Goal: Information Seeking & Learning: Learn about a topic

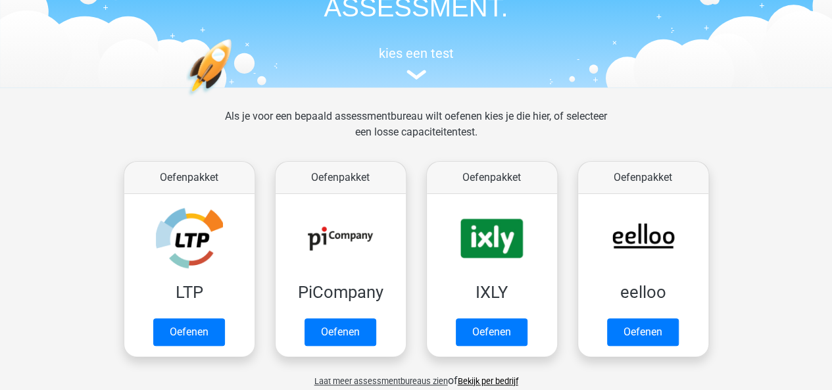
scroll to position [158, 0]
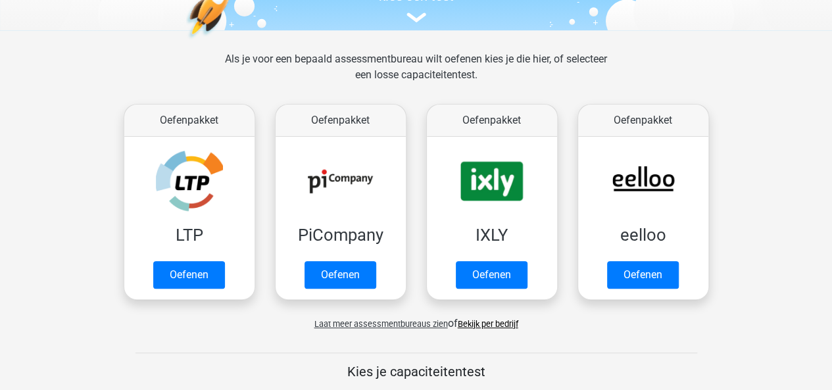
click at [417, 324] on span "Laat meer assessmentbureaus zien" at bounding box center [380, 324] width 133 height 10
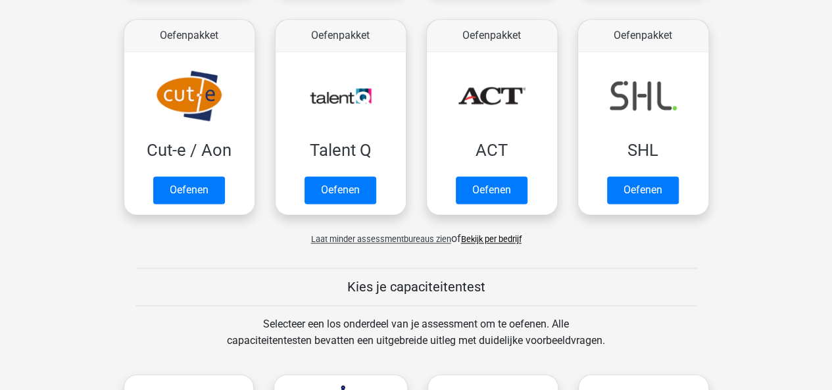
scroll to position [0, 0]
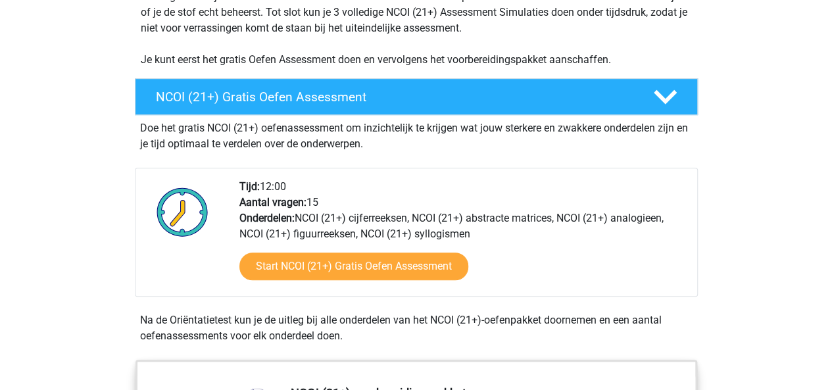
scroll to position [321, 0]
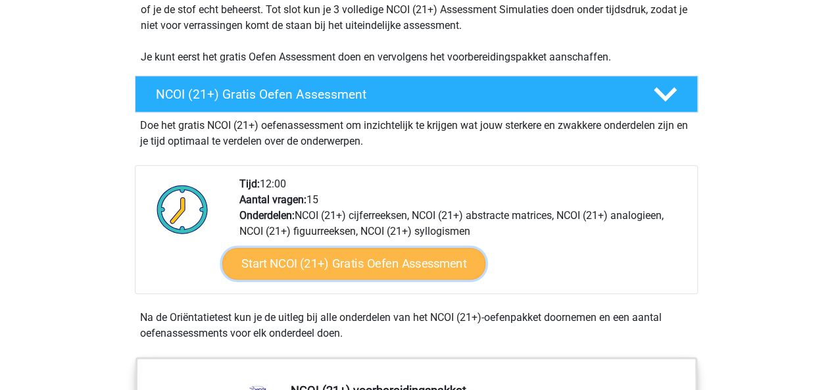
click at [381, 256] on link "Start NCOI (21+) Gratis Oefen Assessment" at bounding box center [353, 264] width 263 height 32
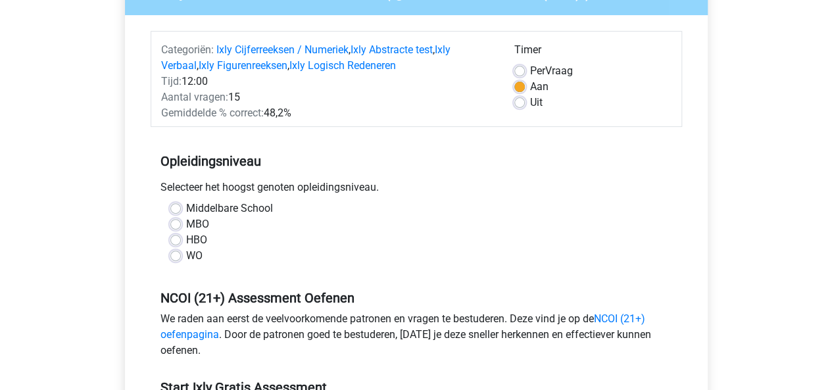
scroll to position [209, 0]
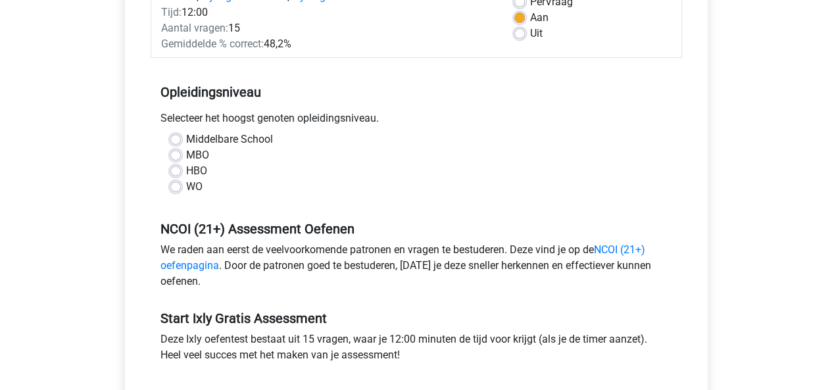
click at [186, 153] on label "MBO" at bounding box center [197, 155] width 23 height 16
click at [174, 153] on input "MBO" at bounding box center [175, 153] width 11 height 13
radio input "true"
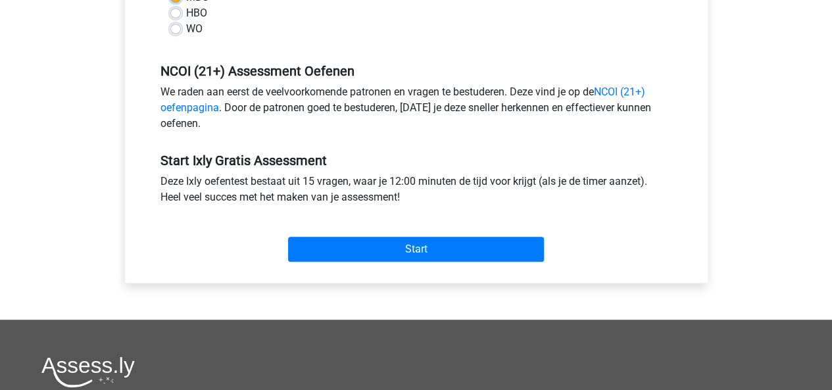
scroll to position [380, 0]
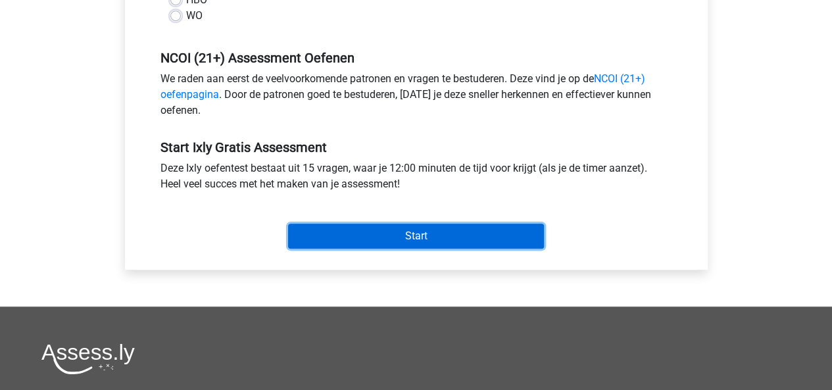
click at [390, 232] on input "Start" at bounding box center [416, 236] width 256 height 25
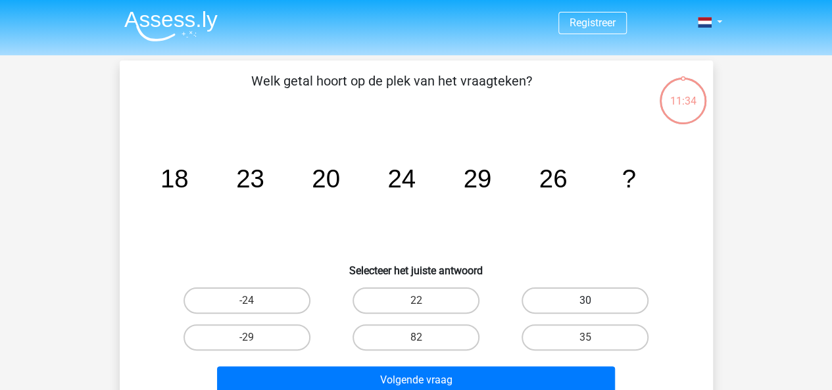
click at [583, 291] on label "30" at bounding box center [584, 300] width 127 height 26
click at [585, 300] on input "30" at bounding box center [589, 304] width 9 height 9
radio input "true"
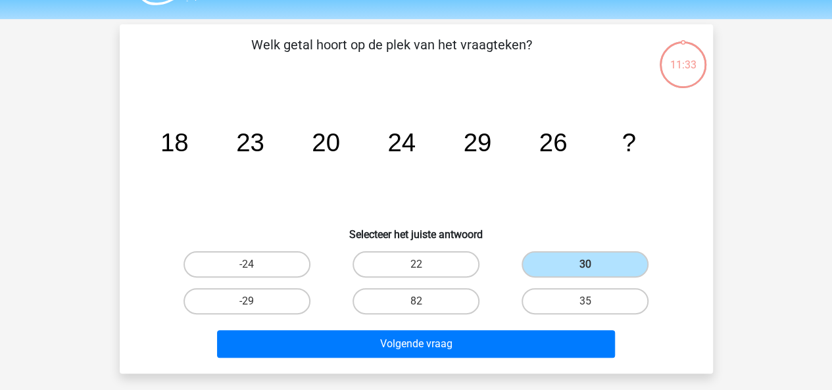
scroll to position [64, 0]
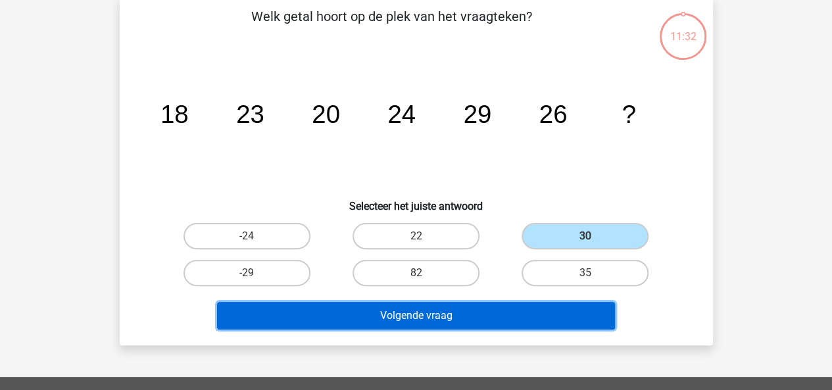
click at [472, 312] on button "Volgende vraag" at bounding box center [416, 316] width 398 height 28
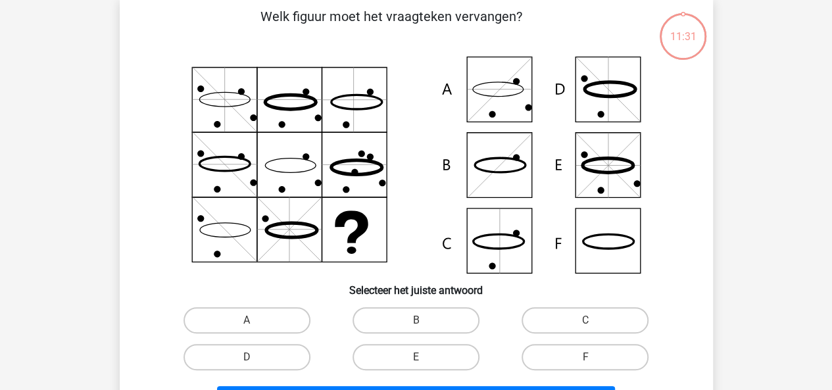
scroll to position [60, 0]
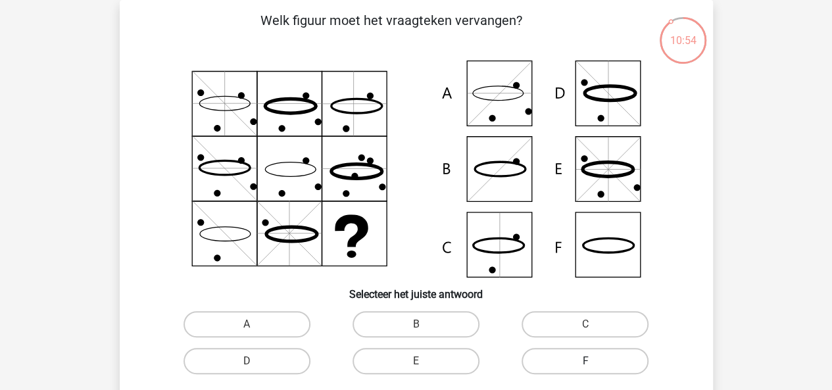
click at [600, 362] on label "F" at bounding box center [584, 361] width 127 height 26
click at [594, 362] on input "F" at bounding box center [589, 365] width 9 height 9
radio input "true"
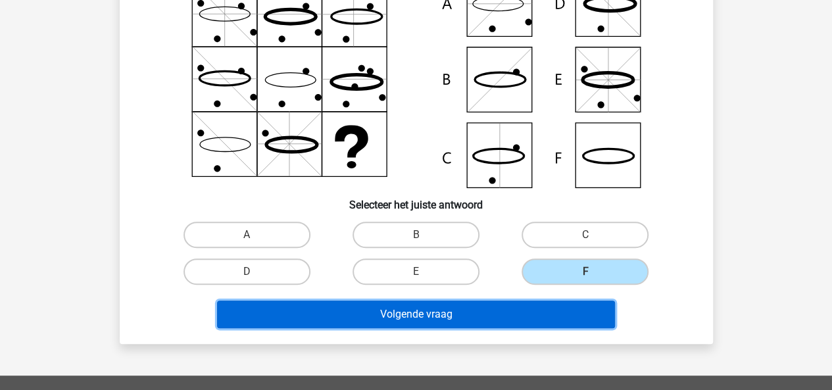
click at [462, 312] on button "Volgende vraag" at bounding box center [416, 314] width 398 height 28
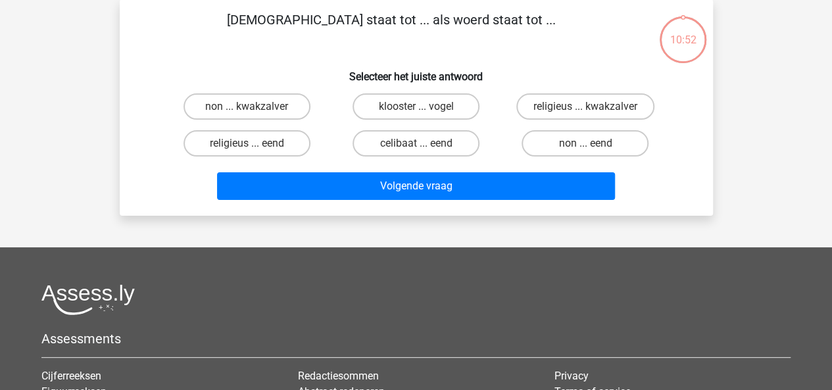
scroll to position [60, 0]
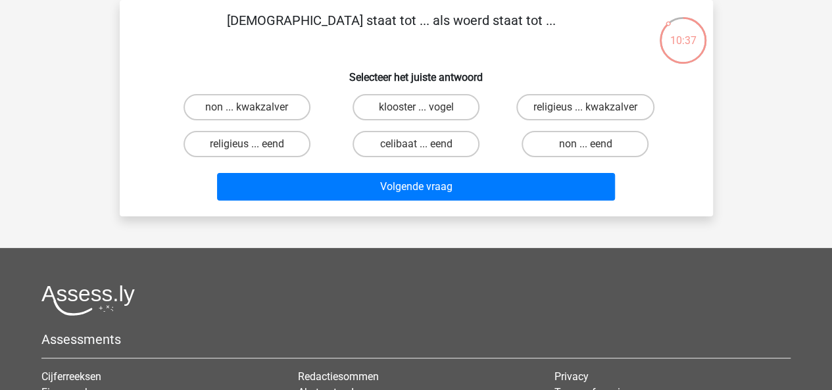
click at [419, 108] on input "klooster ... vogel" at bounding box center [420, 111] width 9 height 9
radio input "true"
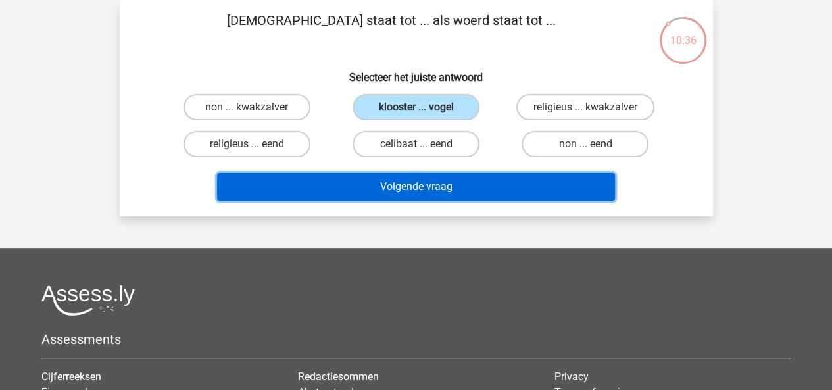
click at [438, 182] on button "Volgende vraag" at bounding box center [416, 187] width 398 height 28
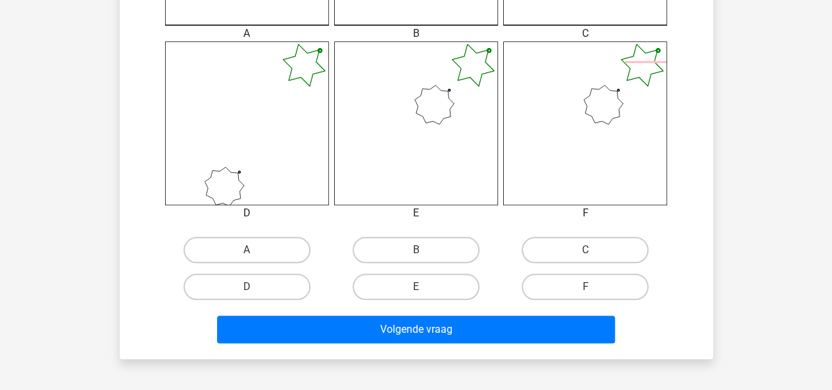
scroll to position [512, 0]
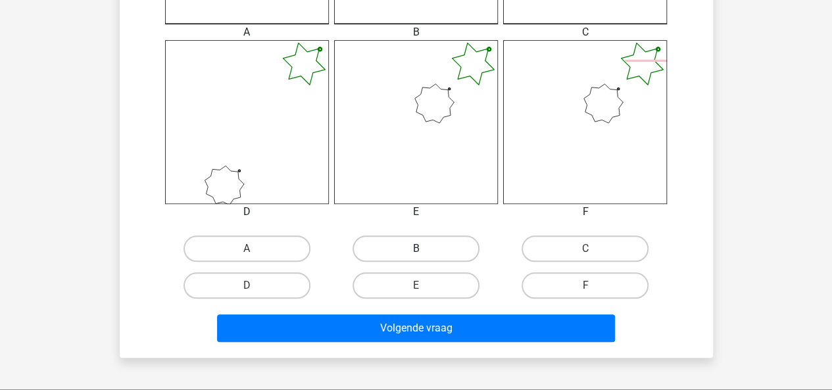
click at [441, 238] on label "B" at bounding box center [415, 248] width 127 height 26
click at [424, 249] on input "B" at bounding box center [420, 253] width 9 height 9
radio input "true"
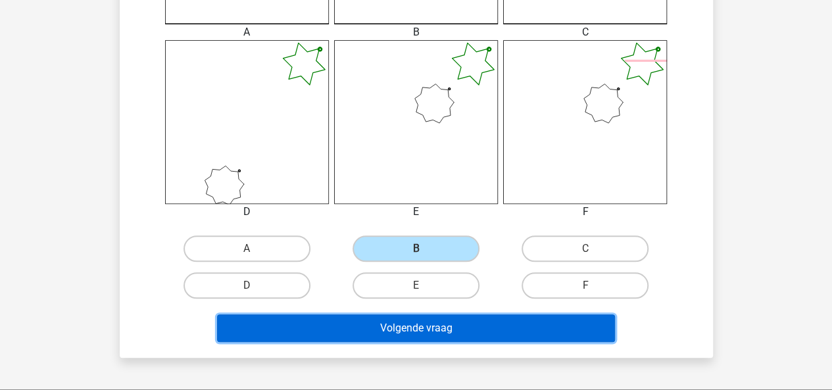
click at [481, 341] on button "Volgende vraag" at bounding box center [416, 328] width 398 height 28
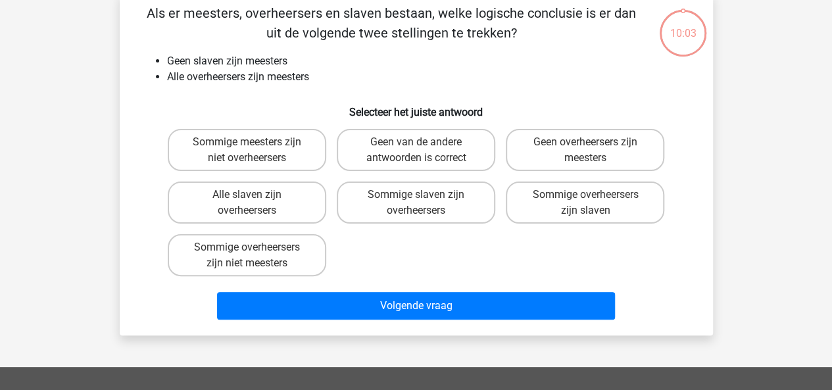
scroll to position [60, 0]
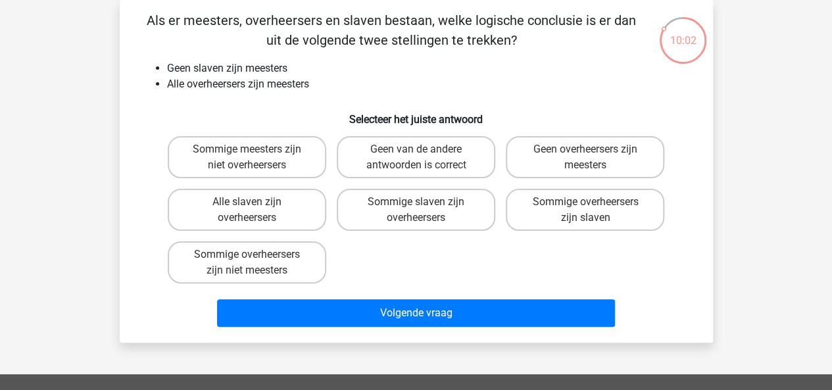
drag, startPoint x: 829, startPoint y: 156, endPoint x: 826, endPoint y: 141, distance: 15.5
click at [826, 141] on div "Registreer" at bounding box center [416, 331] width 832 height 782
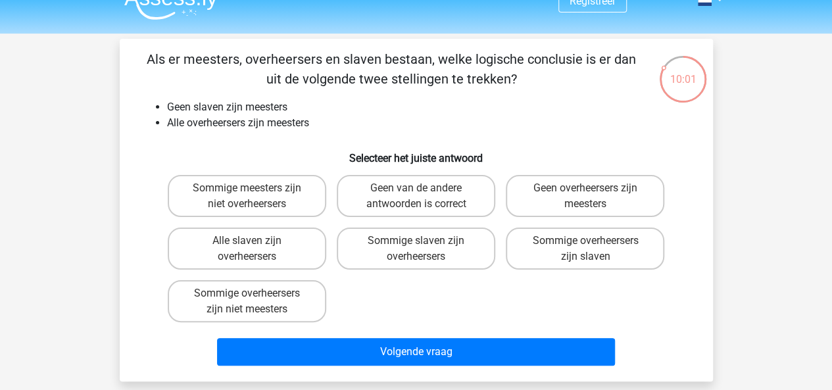
scroll to position [21, 0]
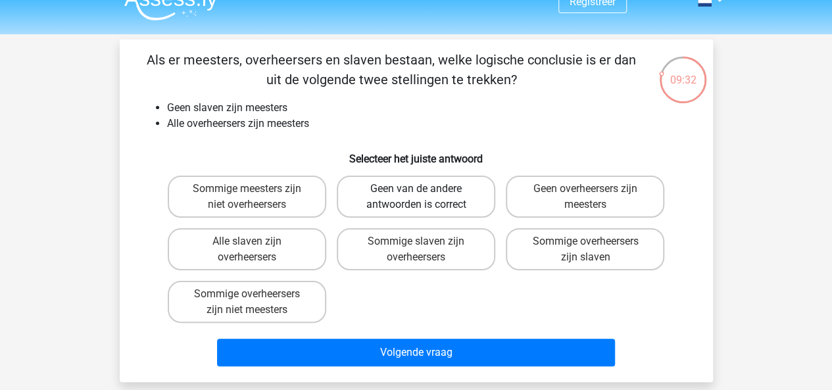
click at [438, 201] on label "Geen van de andere antwoorden is correct" at bounding box center [416, 197] width 158 height 42
click at [424, 197] on input "Geen van de andere antwoorden is correct" at bounding box center [420, 193] width 9 height 9
radio input "true"
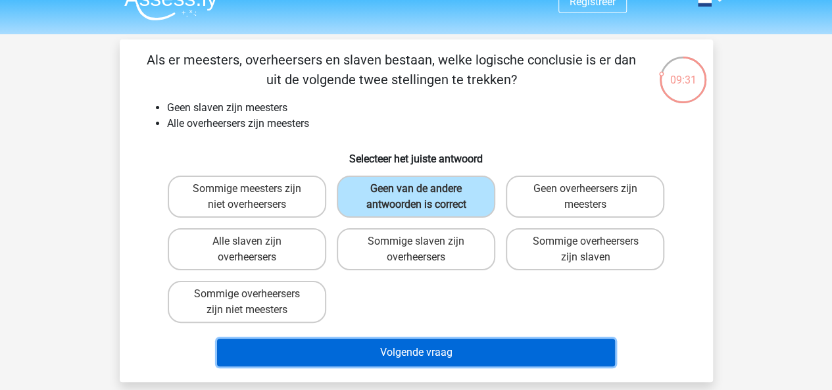
click at [438, 354] on button "Volgende vraag" at bounding box center [416, 353] width 398 height 28
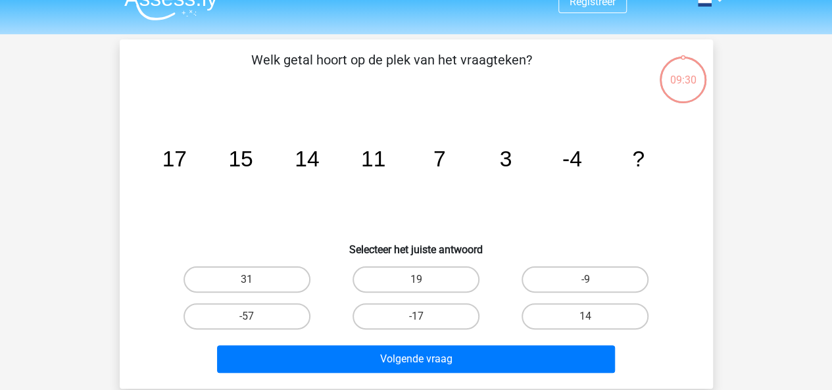
scroll to position [60, 0]
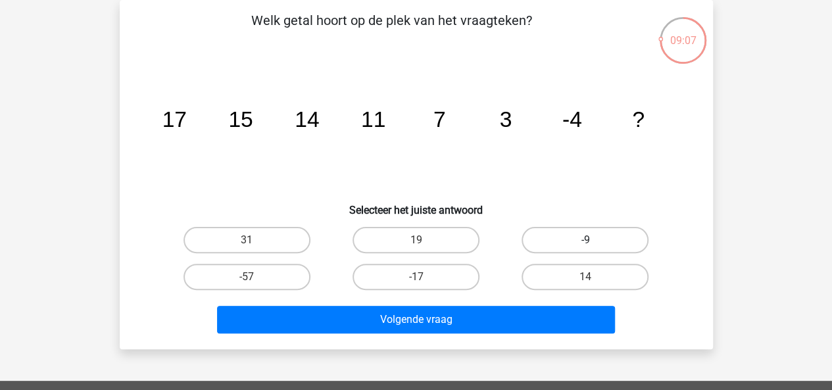
click at [558, 243] on label "-9" at bounding box center [584, 240] width 127 height 26
click at [585, 243] on input "-9" at bounding box center [589, 244] width 9 height 9
radio input "true"
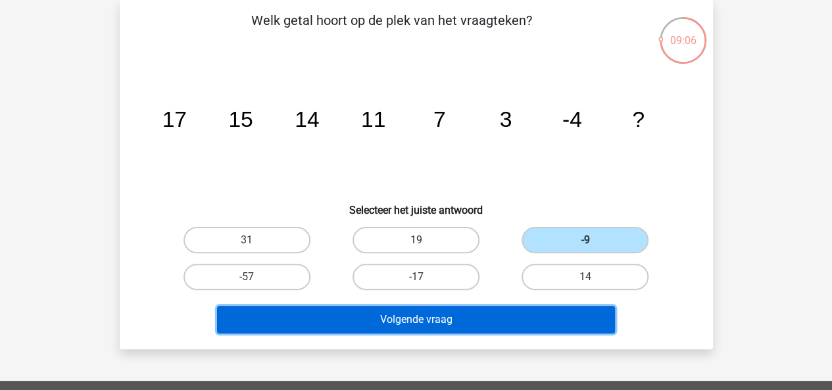
click at [505, 323] on button "Volgende vraag" at bounding box center [416, 320] width 398 height 28
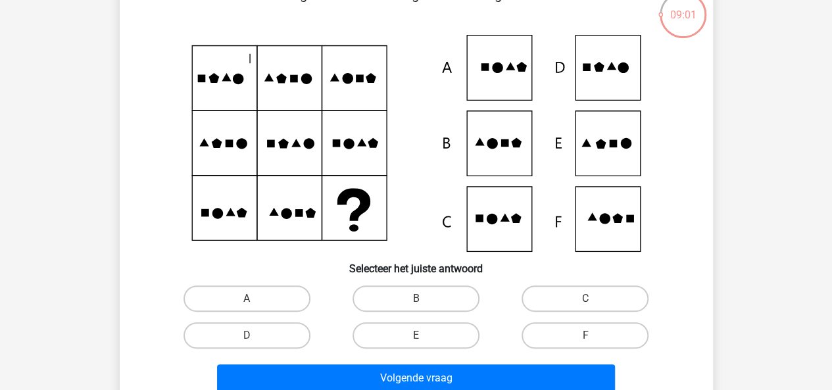
scroll to position [88, 0]
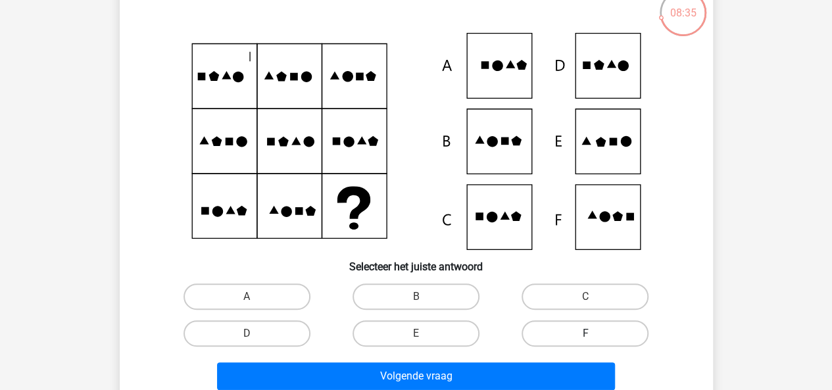
click at [579, 328] on label "F" at bounding box center [584, 333] width 127 height 26
click at [585, 333] on input "F" at bounding box center [589, 337] width 9 height 9
radio input "true"
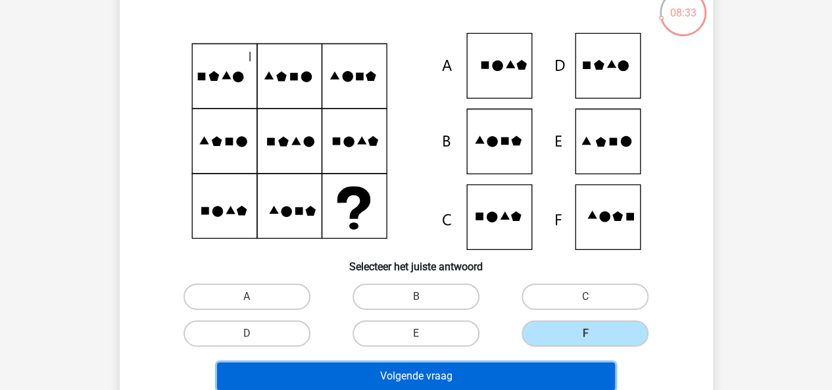
click at [538, 378] on button "Volgende vraag" at bounding box center [416, 376] width 398 height 28
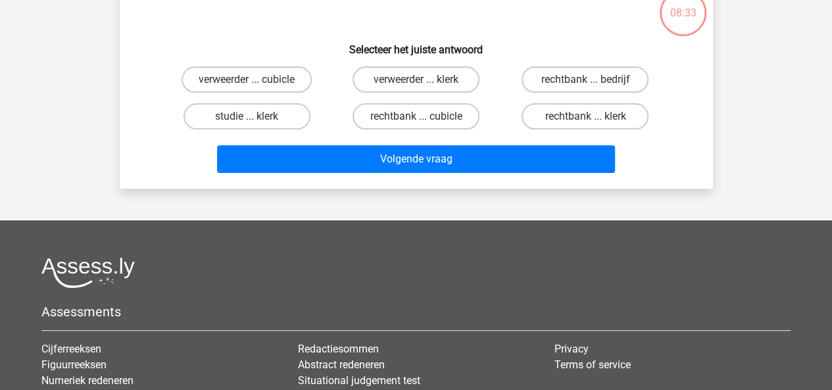
scroll to position [60, 0]
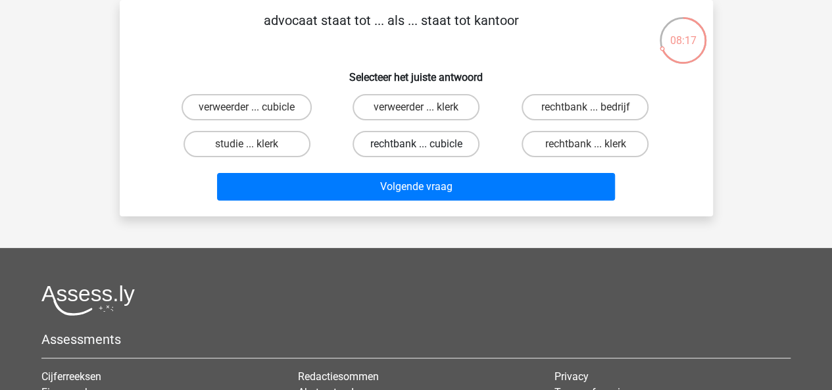
click at [405, 145] on label "rechtbank ... cubicle" at bounding box center [415, 144] width 127 height 26
click at [416, 145] on input "rechtbank ... cubicle" at bounding box center [420, 148] width 9 height 9
radio input "true"
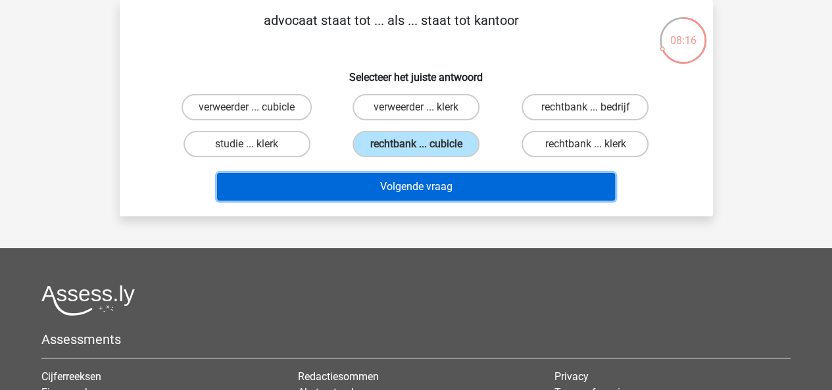
click at [421, 181] on button "Volgende vraag" at bounding box center [416, 187] width 398 height 28
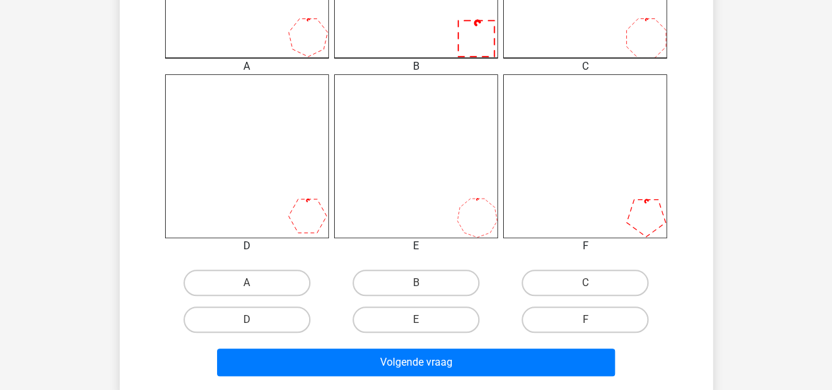
scroll to position [481, 0]
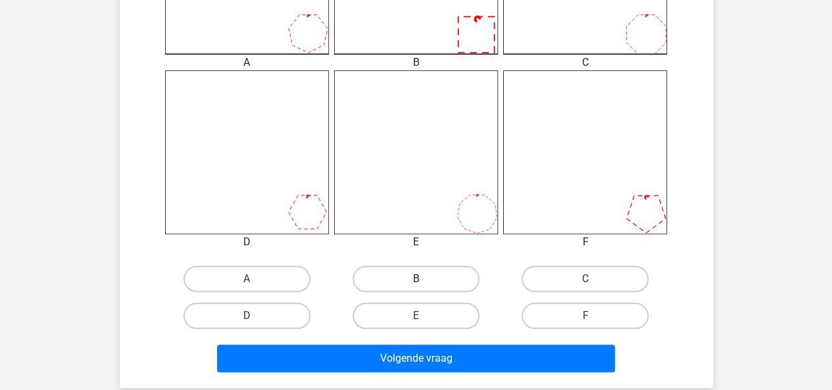
click at [408, 278] on label "B" at bounding box center [415, 279] width 127 height 26
click at [416, 279] on input "B" at bounding box center [420, 283] width 9 height 9
radio input "true"
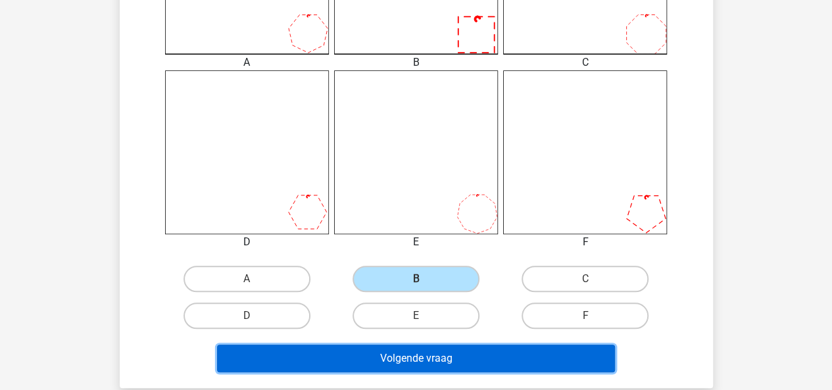
click at [434, 358] on button "Volgende vraag" at bounding box center [416, 359] width 398 height 28
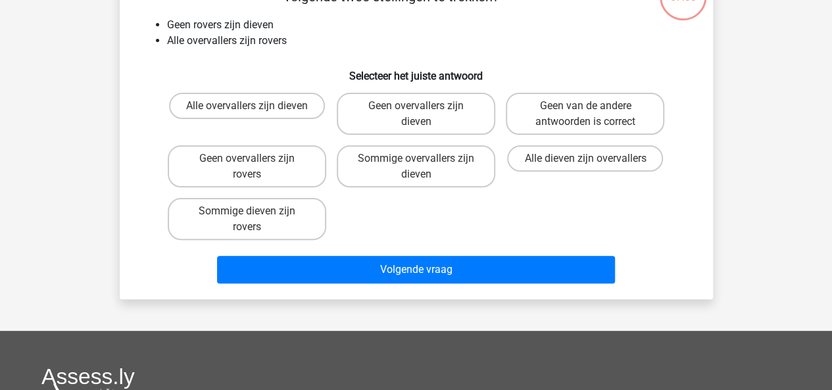
scroll to position [60, 0]
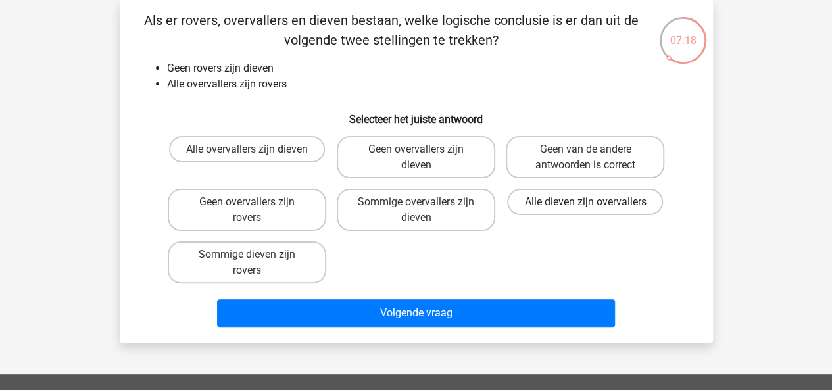
click at [523, 203] on label "Alle dieven zijn overvallers" at bounding box center [585, 202] width 156 height 26
click at [585, 203] on input "Alle dieven zijn overvallers" at bounding box center [589, 206] width 9 height 9
radio input "true"
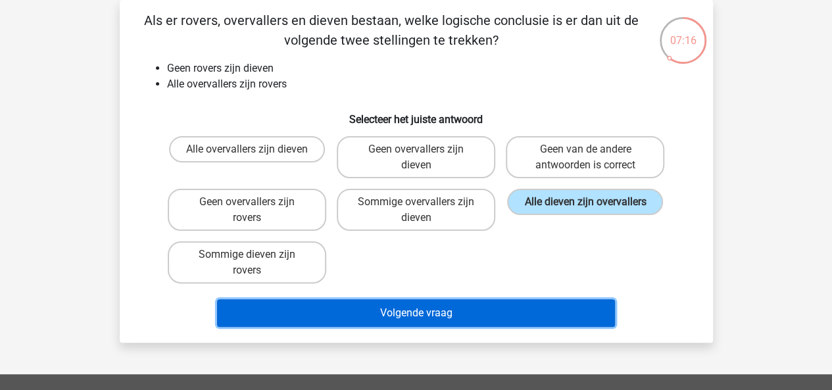
click at [505, 314] on button "Volgende vraag" at bounding box center [416, 313] width 398 height 28
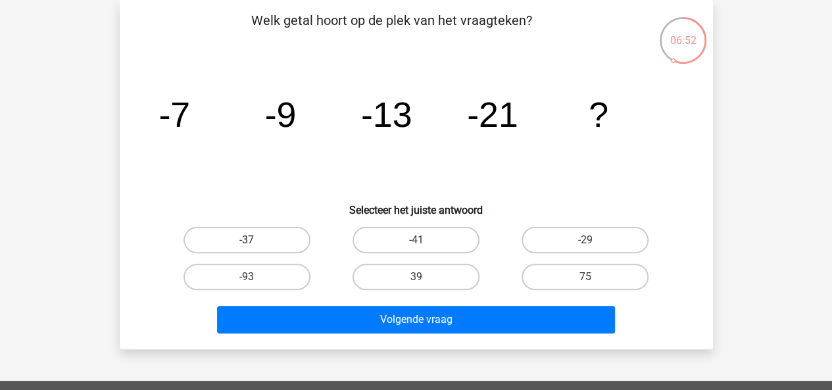
click at [287, 239] on label "-37" at bounding box center [246, 240] width 127 height 26
click at [255, 240] on input "-37" at bounding box center [251, 244] width 9 height 9
radio input "true"
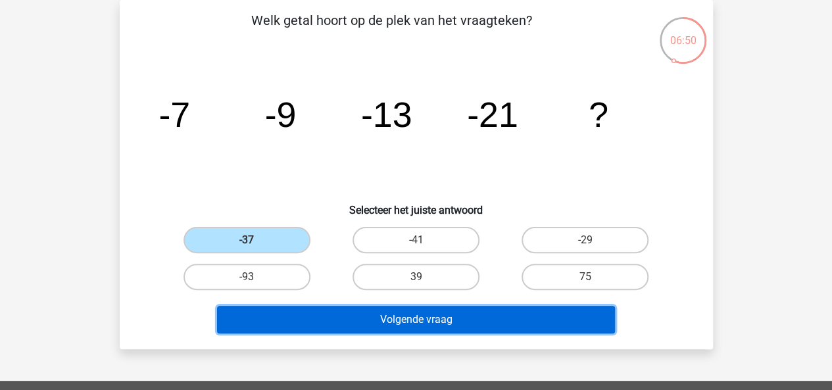
click at [392, 326] on button "Volgende vraag" at bounding box center [416, 320] width 398 height 28
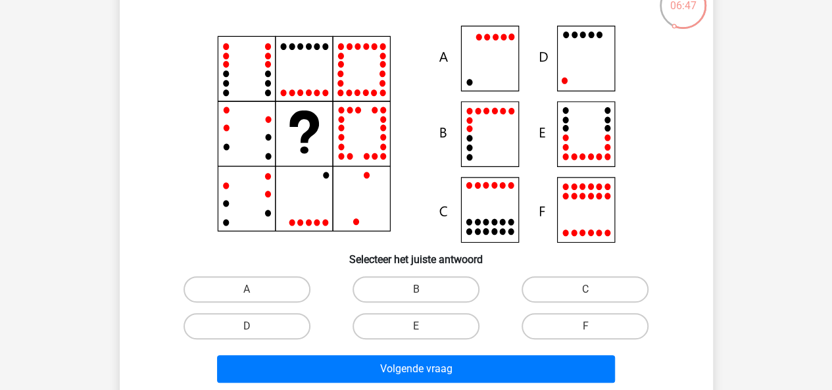
scroll to position [96, 0]
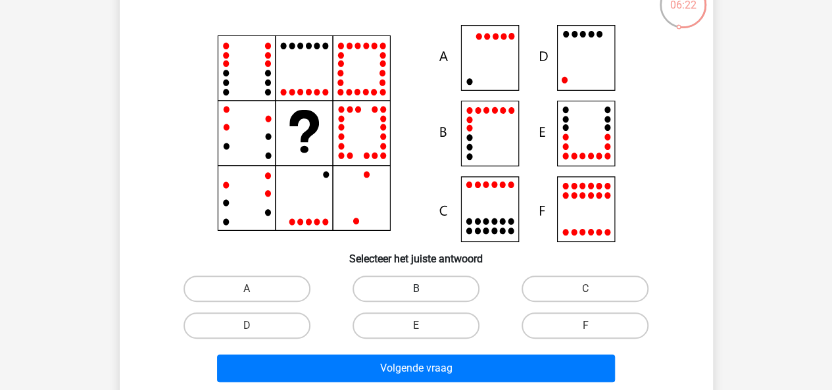
click at [410, 288] on label "B" at bounding box center [415, 288] width 127 height 26
click at [416, 289] on input "B" at bounding box center [420, 293] width 9 height 9
radio input "true"
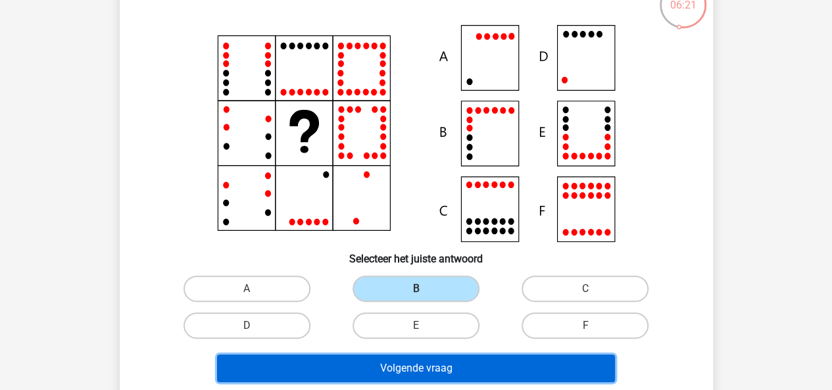
click at [432, 368] on button "Volgende vraag" at bounding box center [416, 368] width 398 height 28
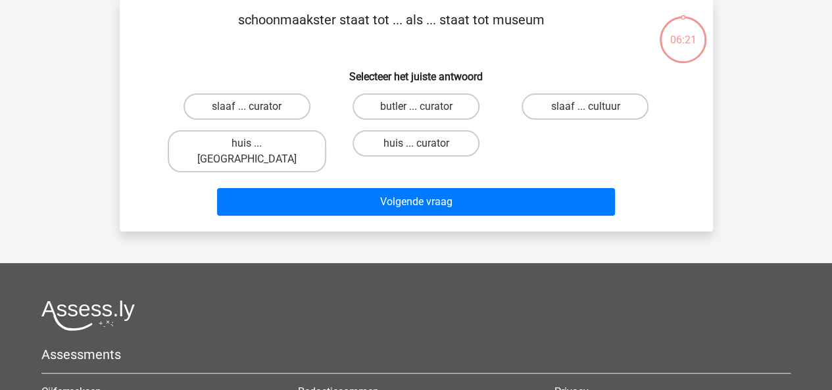
scroll to position [60, 0]
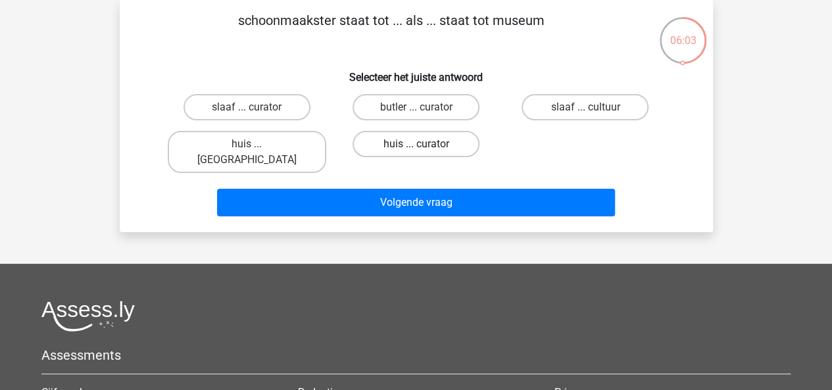
click at [391, 145] on label "huis ... curator" at bounding box center [415, 144] width 127 height 26
click at [416, 145] on input "huis ... curator" at bounding box center [420, 148] width 9 height 9
radio input "true"
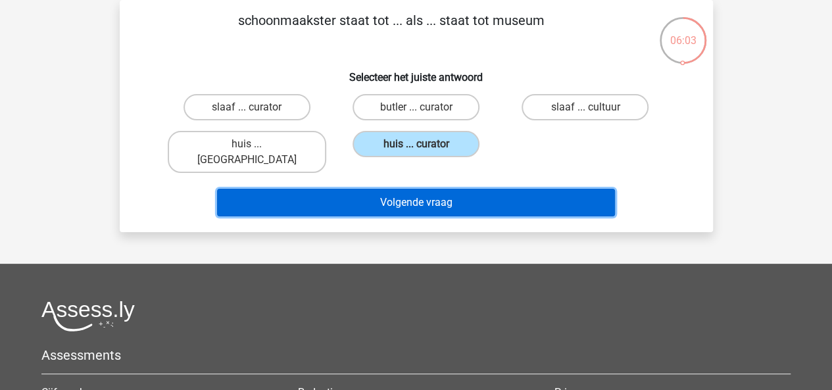
click at [400, 189] on button "Volgende vraag" at bounding box center [416, 203] width 398 height 28
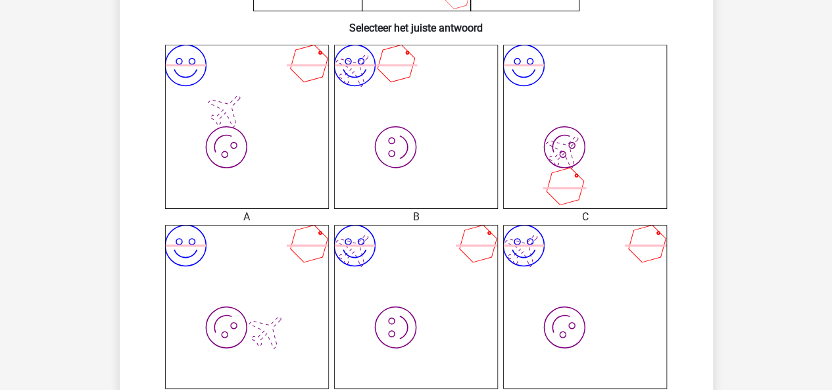
scroll to position [361, 0]
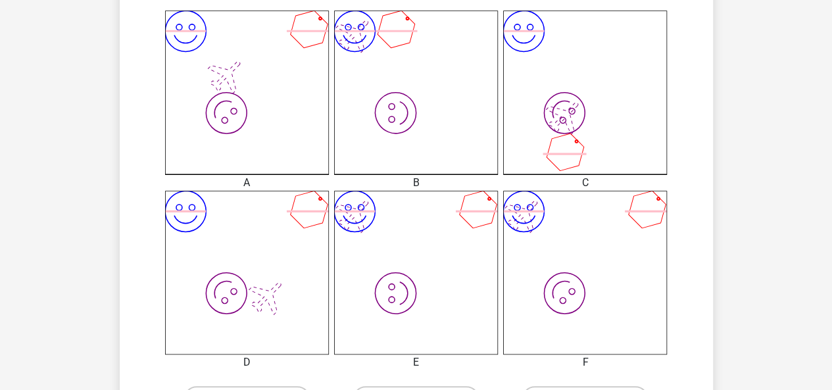
click at [448, 267] on icon "image/svg+xml image/svg+xml" at bounding box center [416, 273] width 164 height 164
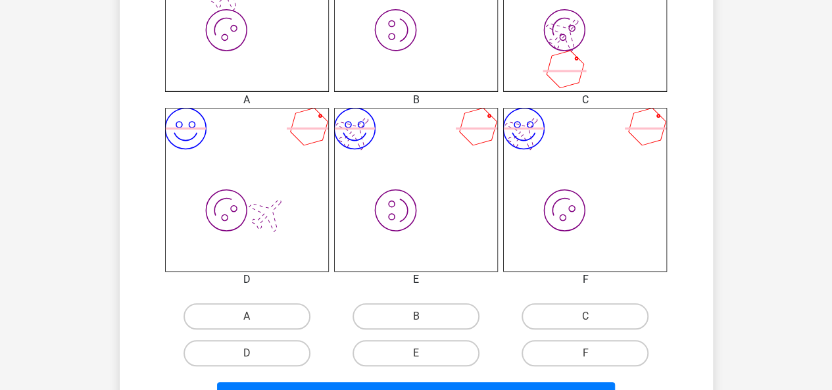
scroll to position [533, 0]
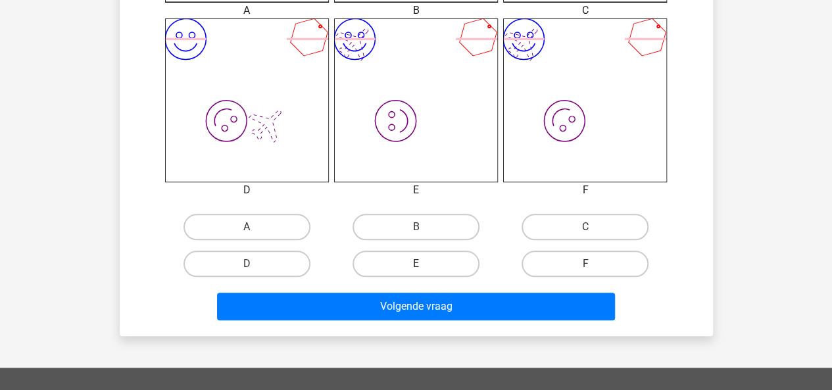
click at [441, 262] on label "E" at bounding box center [415, 263] width 127 height 26
click at [424, 264] on input "E" at bounding box center [420, 268] width 9 height 9
radio input "true"
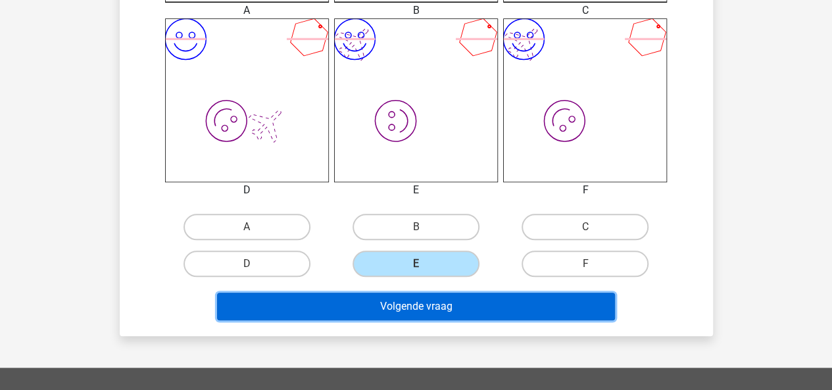
click at [468, 310] on button "Volgende vraag" at bounding box center [416, 307] width 398 height 28
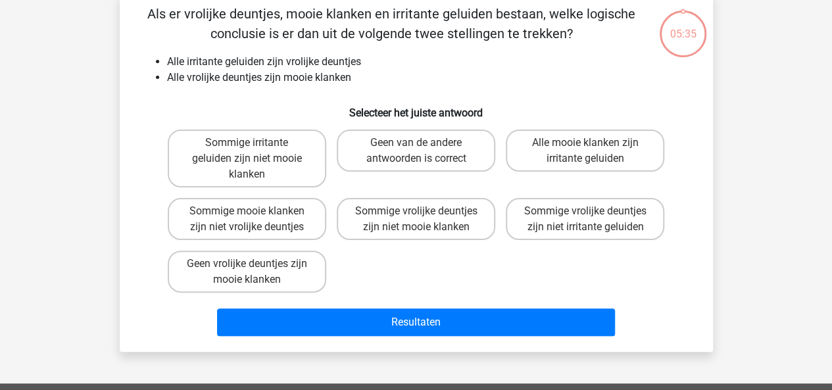
scroll to position [60, 0]
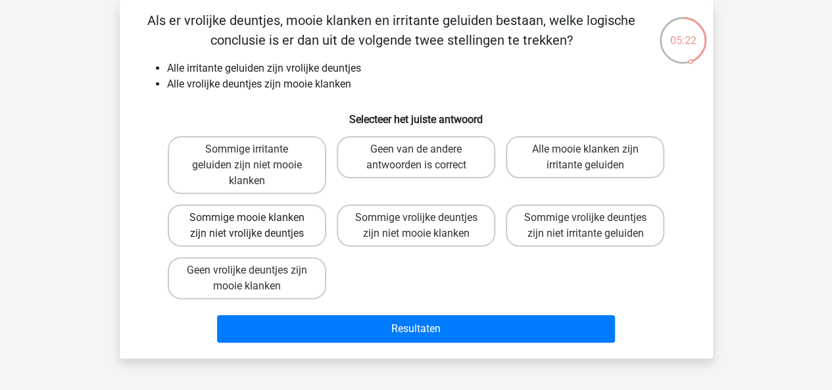
click at [301, 229] on label "Sommige mooie klanken zijn niet vrolijke deuntjes" at bounding box center [247, 225] width 158 height 42
click at [255, 226] on input "Sommige mooie klanken zijn niet vrolijke deuntjes" at bounding box center [251, 222] width 9 height 9
radio input "true"
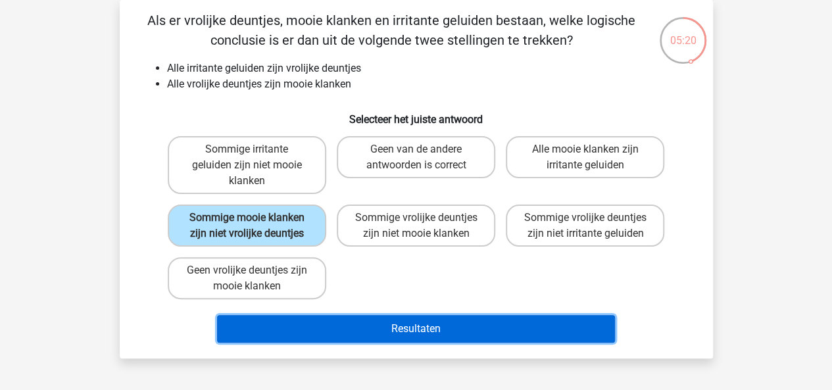
click at [405, 327] on button "Resultaten" at bounding box center [416, 329] width 398 height 28
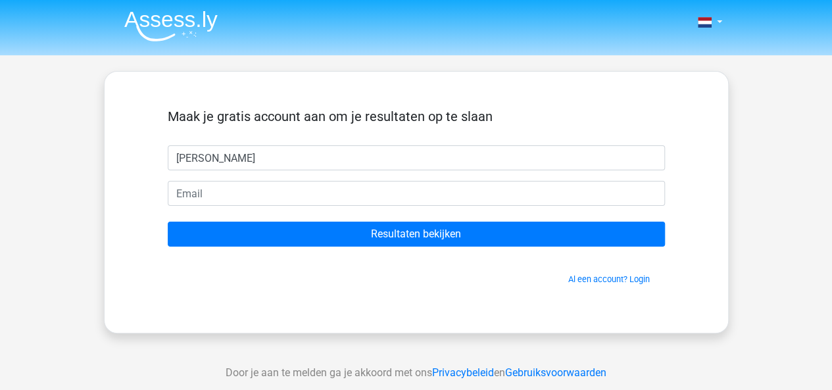
type input "[PERSON_NAME]"
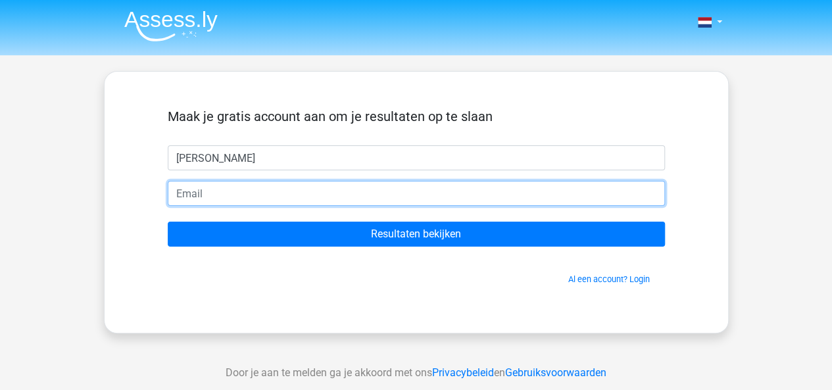
click at [532, 193] on input "email" at bounding box center [416, 193] width 497 height 25
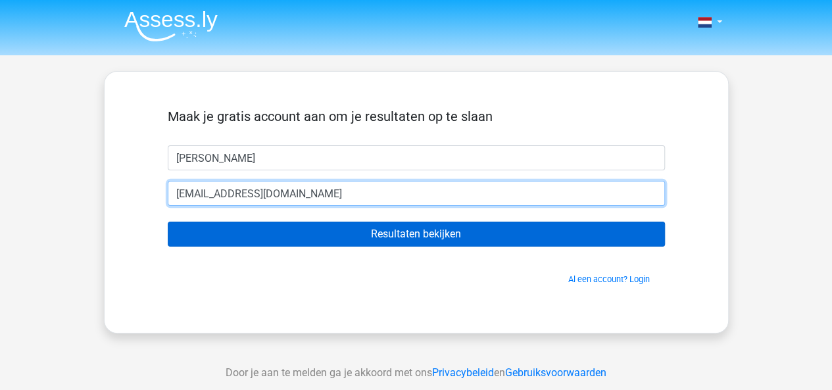
type input "[EMAIL_ADDRESS][DOMAIN_NAME]"
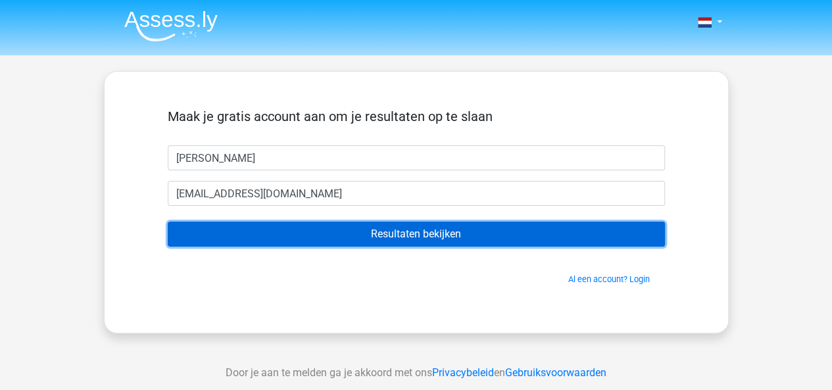
click at [506, 227] on input "Resultaten bekijken" at bounding box center [416, 234] width 497 height 25
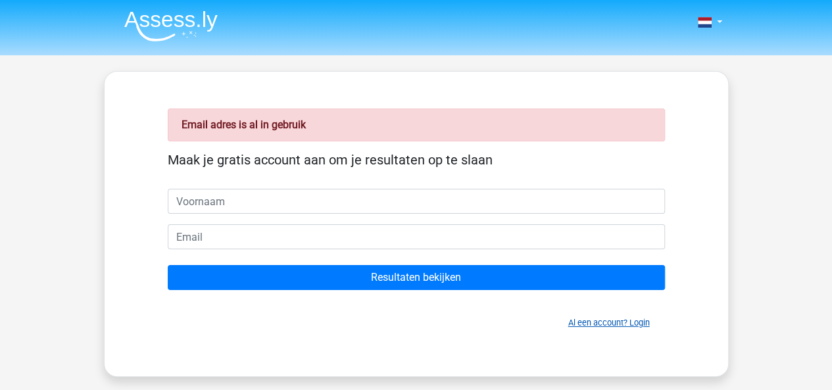
click at [583, 324] on link "Al een account? Login" at bounding box center [609, 323] width 82 height 10
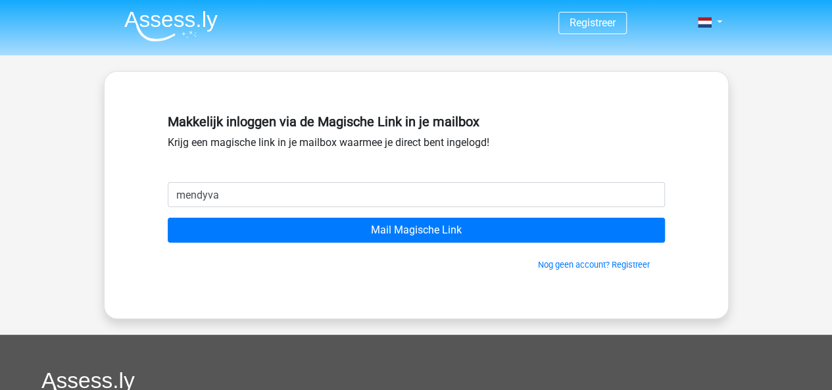
type input "[EMAIL_ADDRESS][DOMAIN_NAME]"
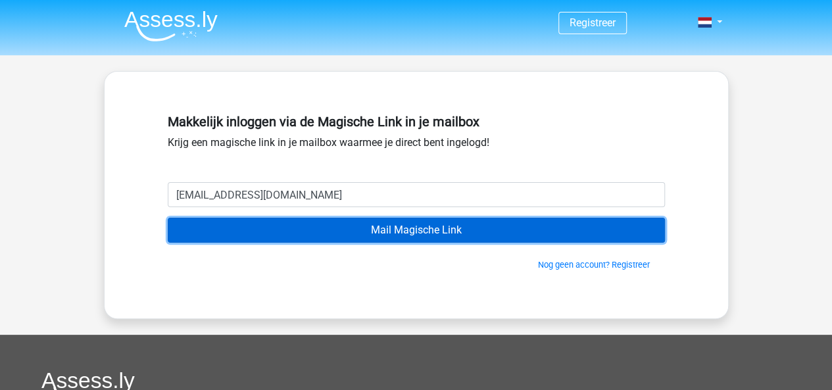
click at [342, 224] on input "Mail Magische Link" at bounding box center [416, 230] width 497 height 25
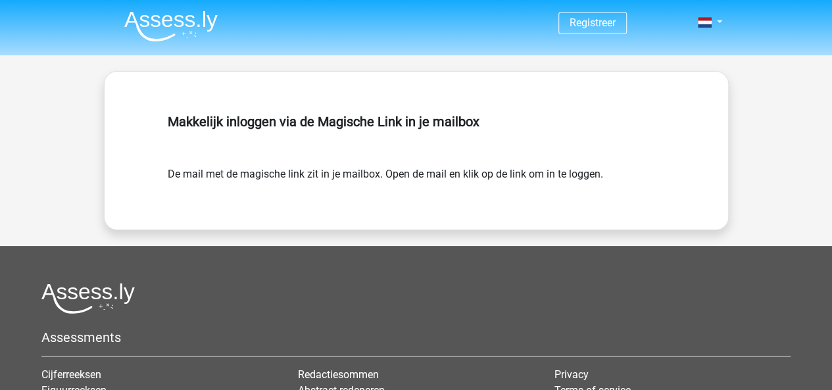
click at [324, 191] on div "Makkelijk inloggen via de Magische Link in je mailbox De mail met de magische l…" at bounding box center [416, 150] width 560 height 95
